Goal: Information Seeking & Learning: Learn about a topic

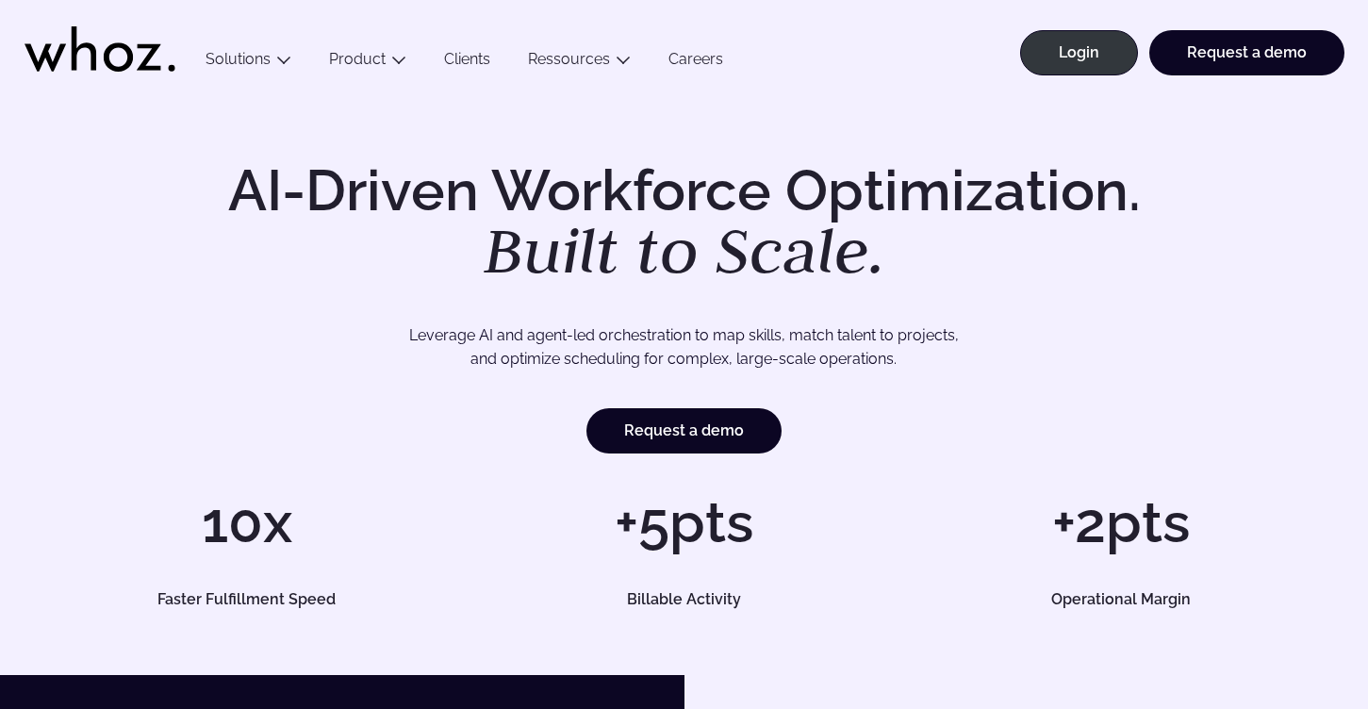
click at [476, 57] on link "Clients" at bounding box center [467, 62] width 84 height 25
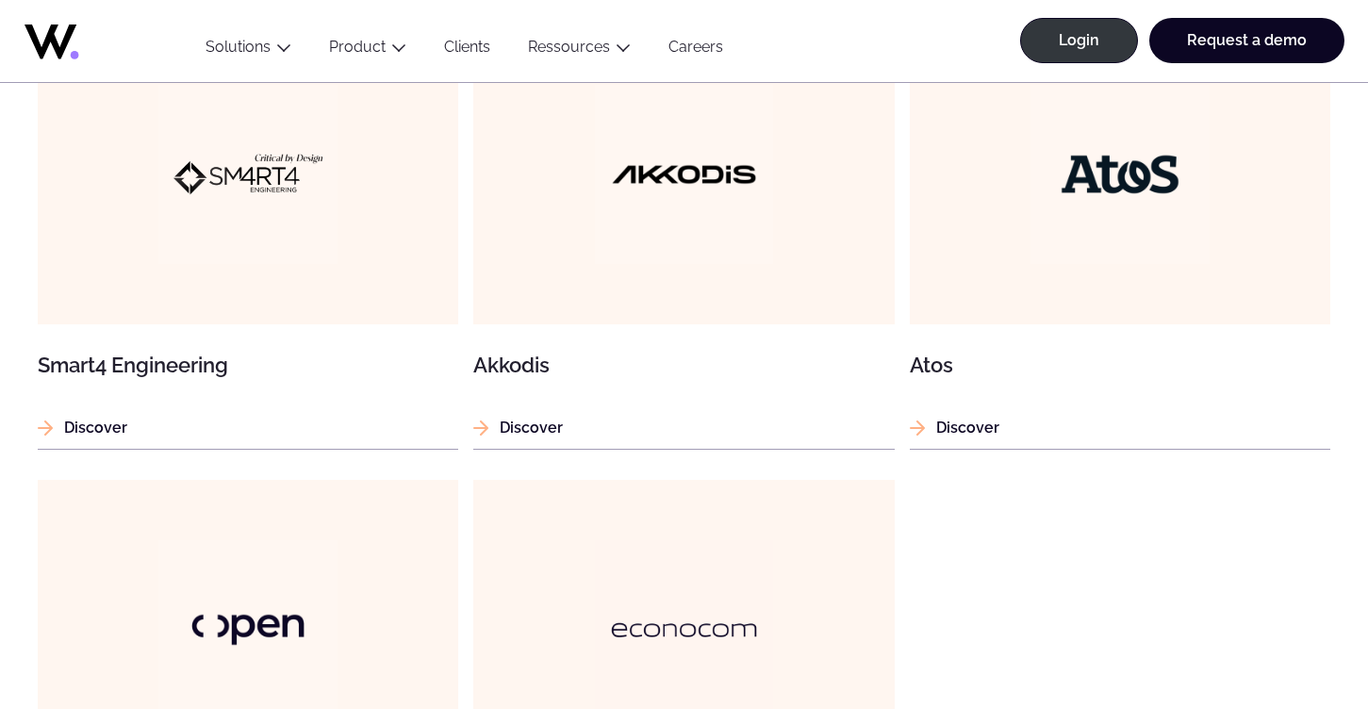
scroll to position [1778, 0]
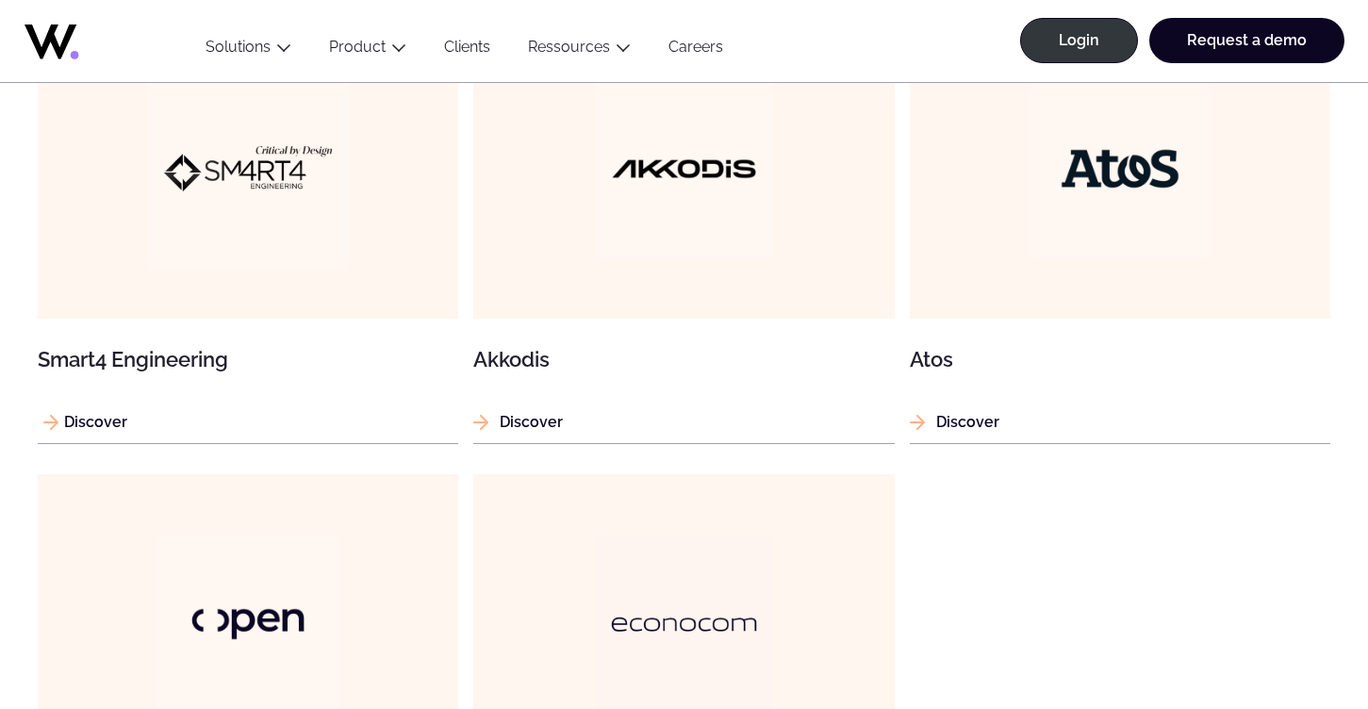
click at [145, 434] on article "Smart4 Engineering Discover" at bounding box center [248, 232] width 421 height 424
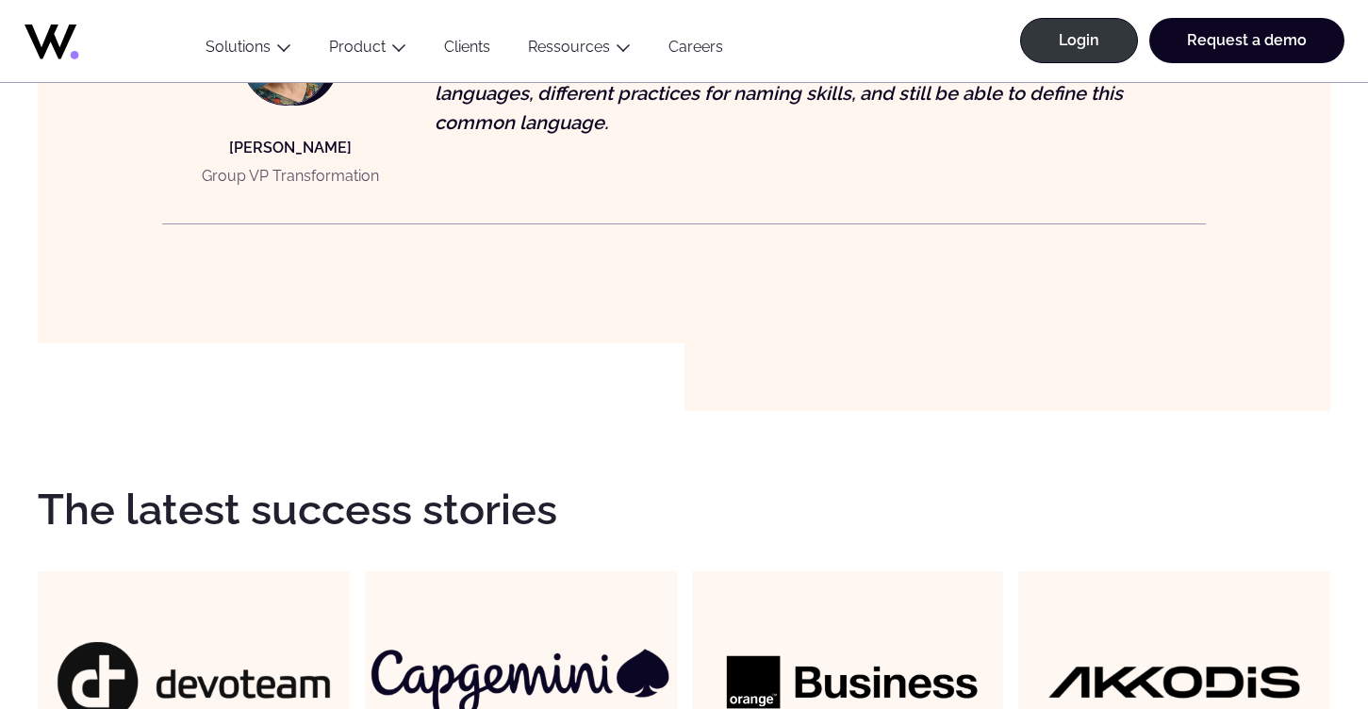
scroll to position [2544, 0]
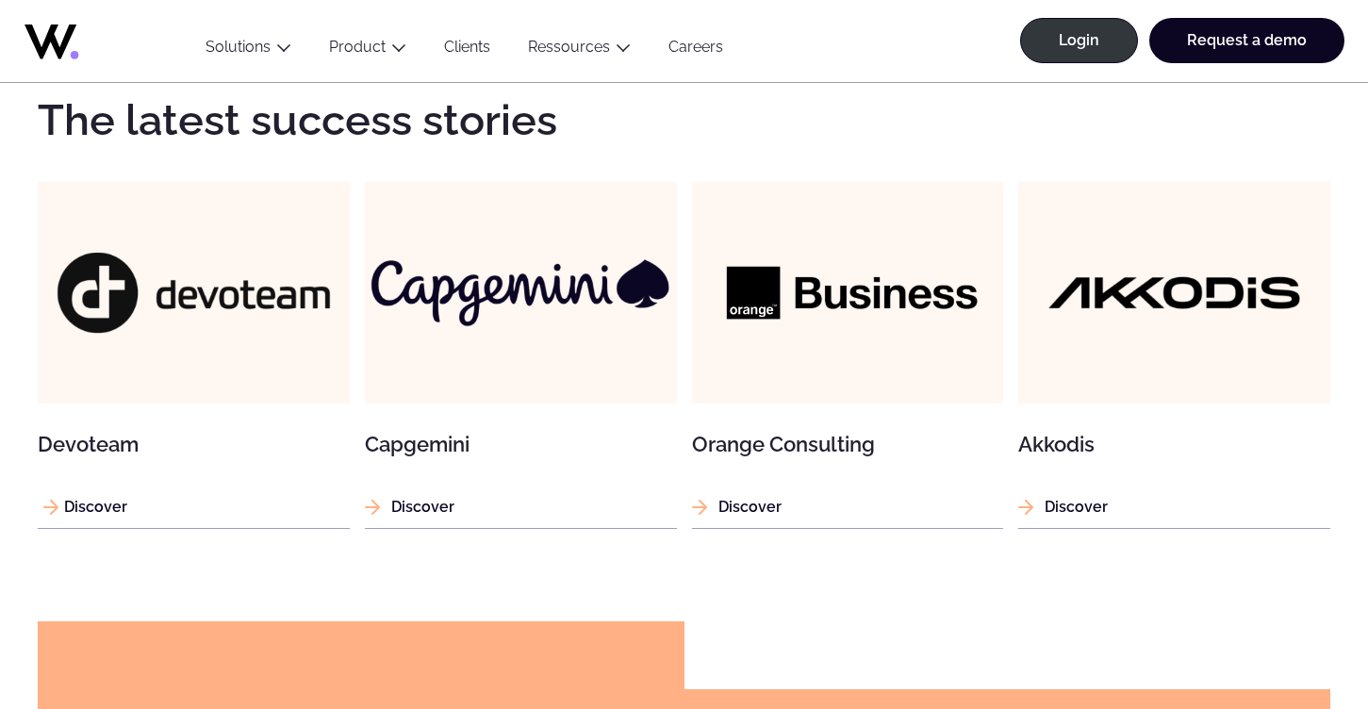
click at [267, 509] on p "Discover" at bounding box center [194, 507] width 312 height 24
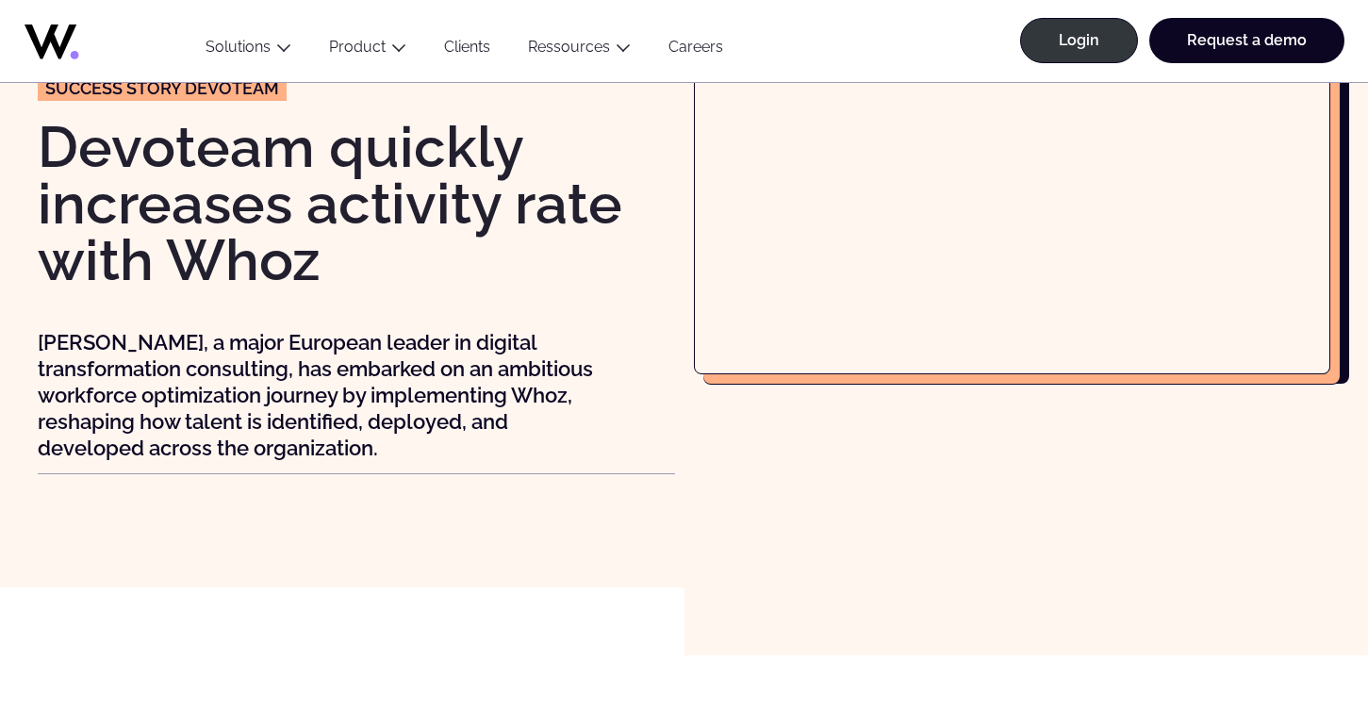
scroll to position [159, 0]
